Goal: Transaction & Acquisition: Purchase product/service

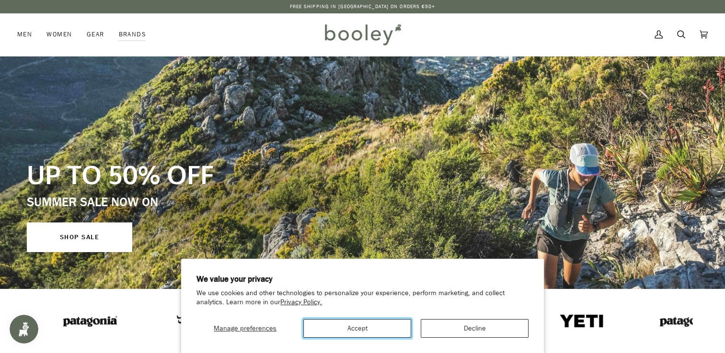
click at [397, 330] on button "Accept" at bounding box center [357, 328] width 108 height 19
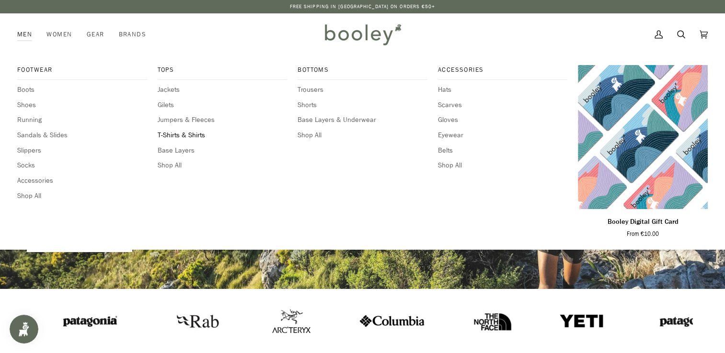
click at [182, 136] on span "T-Shirts & Shirts" at bounding box center [223, 135] width 130 height 11
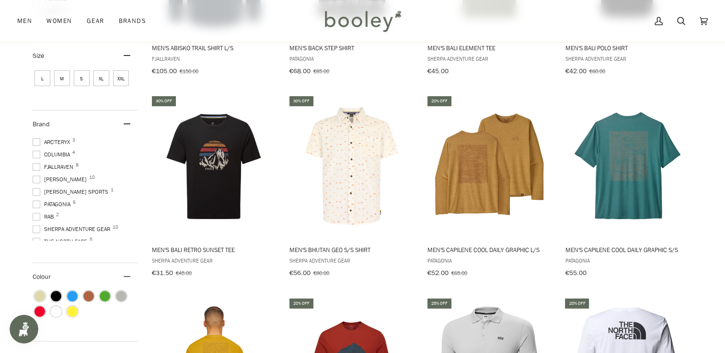
scroll to position [253, 0]
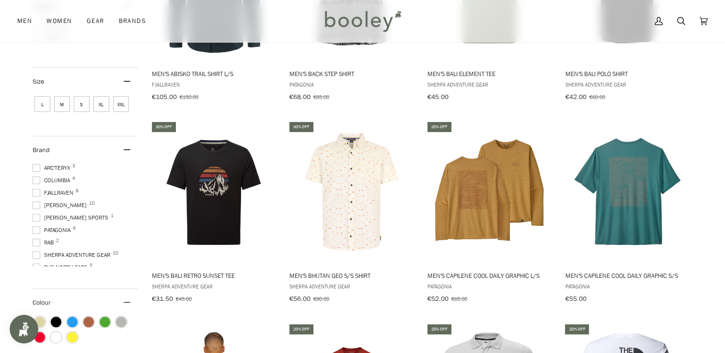
click at [36, 197] on span at bounding box center [37, 193] width 8 height 8
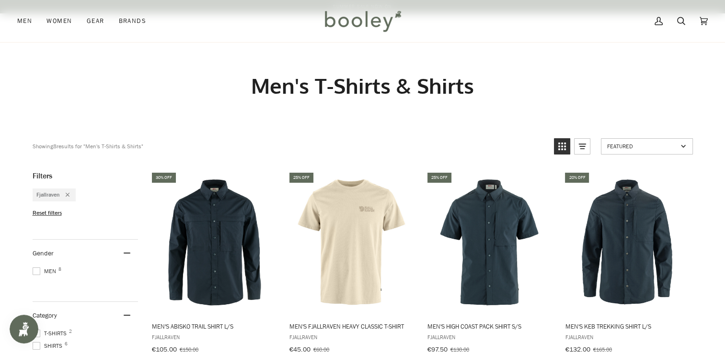
scroll to position [309, 0]
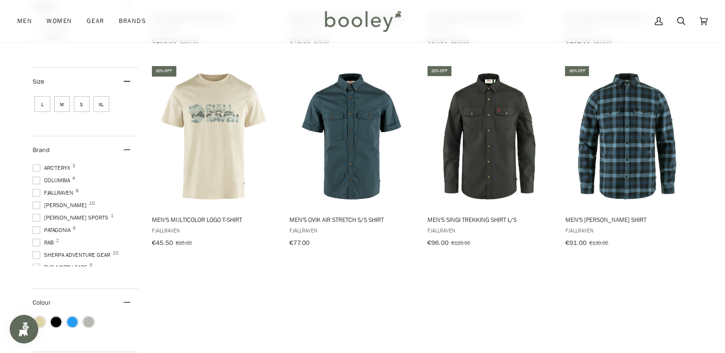
click at [33, 227] on span at bounding box center [37, 231] width 8 height 8
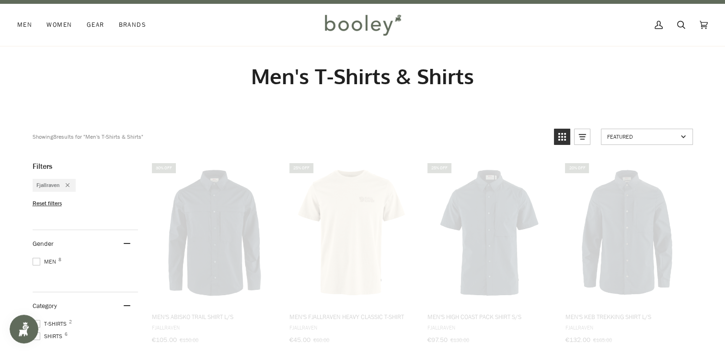
scroll to position [0, 0]
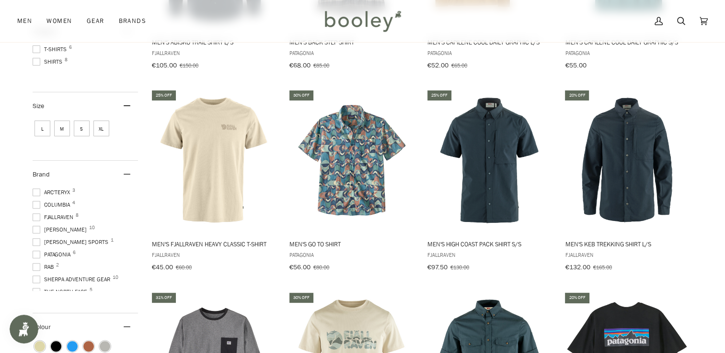
click at [37, 189] on span at bounding box center [37, 193] width 8 height 8
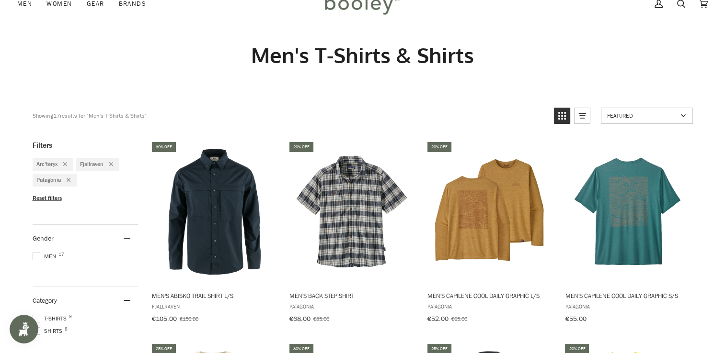
scroll to position [4, 0]
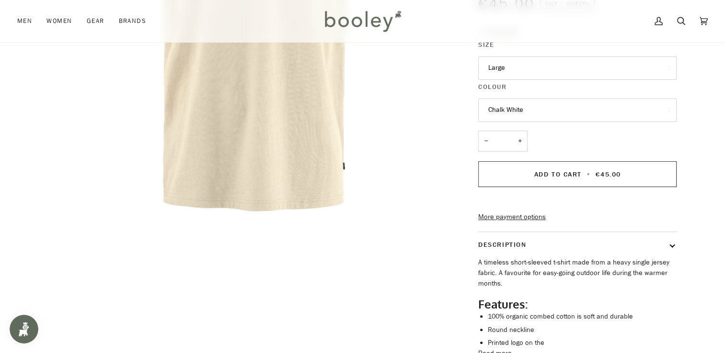
scroll to position [204, 0]
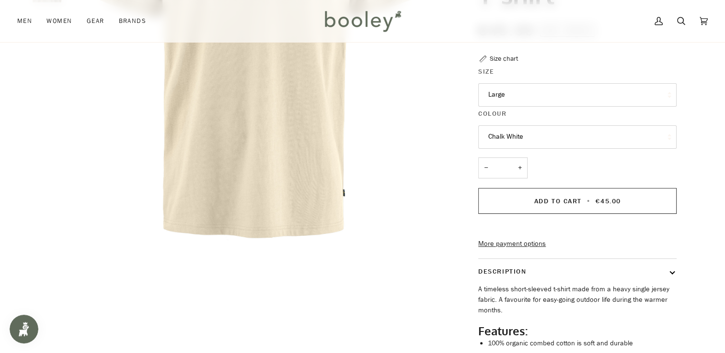
click at [600, 142] on button "Chalk White" at bounding box center [577, 136] width 198 height 23
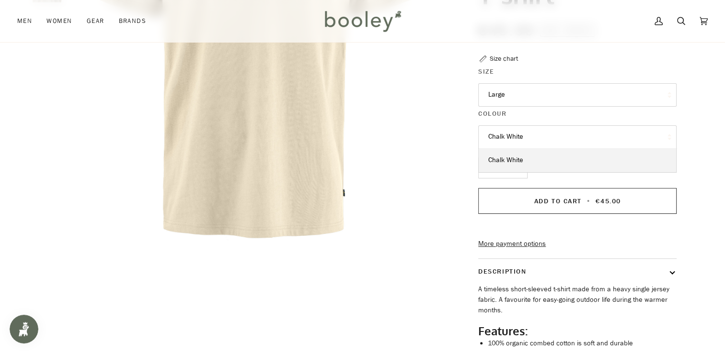
click at [600, 142] on button "Chalk White" at bounding box center [577, 136] width 198 height 23
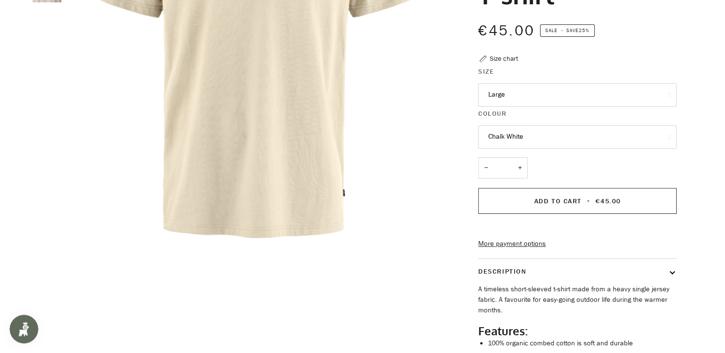
scroll to position [0, 0]
